Goal: Task Accomplishment & Management: Use online tool/utility

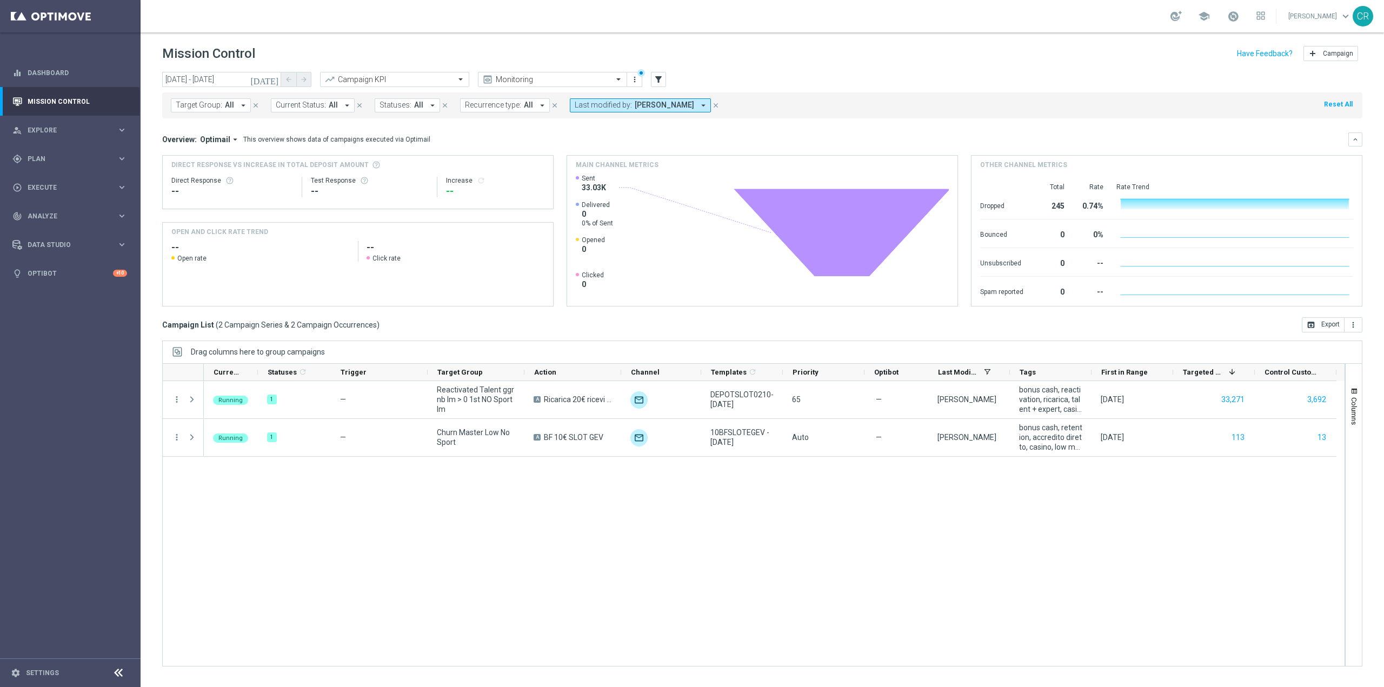
scroll to position [1854, 0]
